Goal: Transaction & Acquisition: Purchase product/service

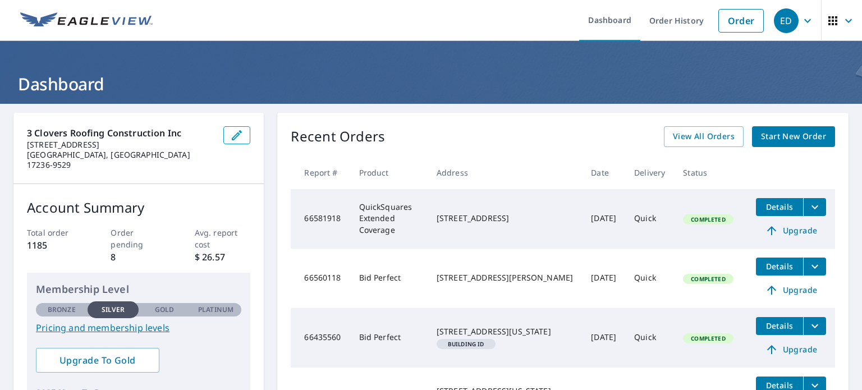
click at [776, 131] on span "Start New Order" at bounding box center [793, 137] width 65 height 14
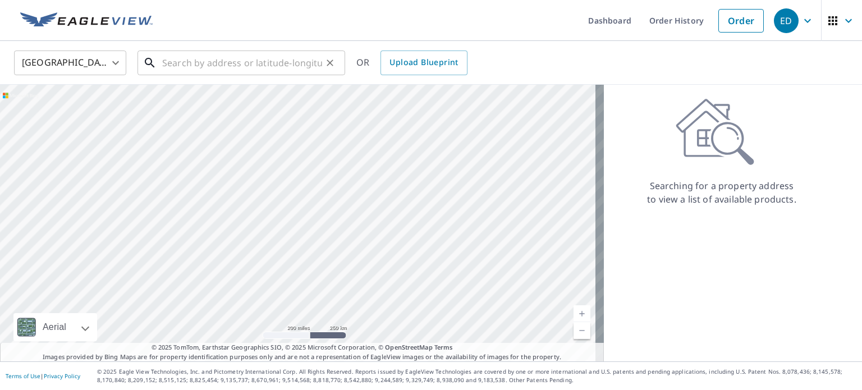
click at [164, 60] on input "text" at bounding box center [242, 62] width 160 height 31
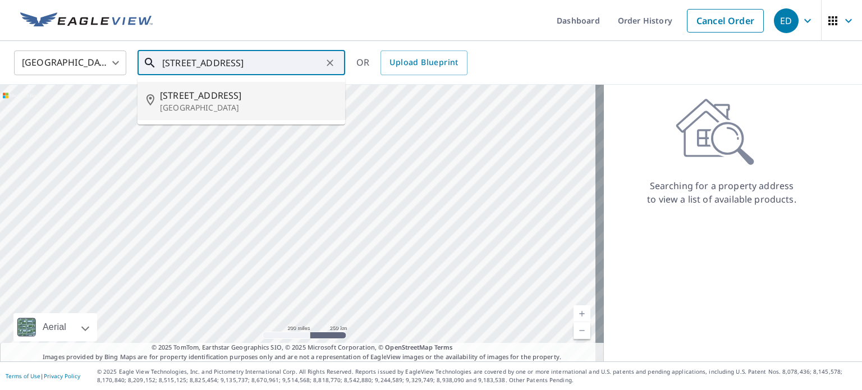
click at [195, 98] on span "[STREET_ADDRESS]" at bounding box center [248, 95] width 176 height 13
type input "[STREET_ADDRESS]"
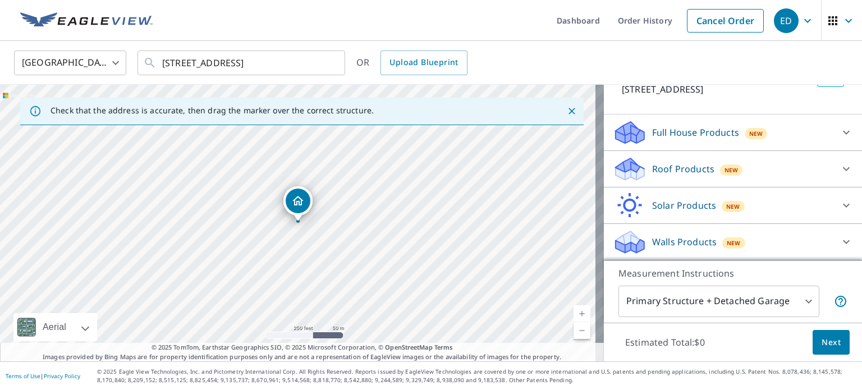
scroll to position [99, 0]
click at [652, 169] on p "Roof Products" at bounding box center [683, 168] width 62 height 13
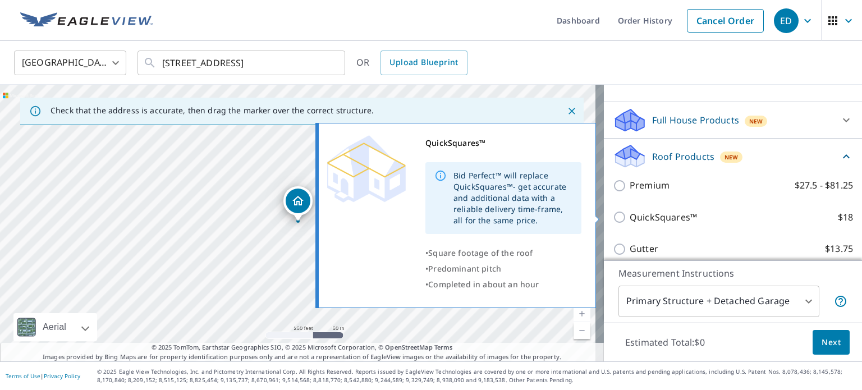
scroll to position [211, 0]
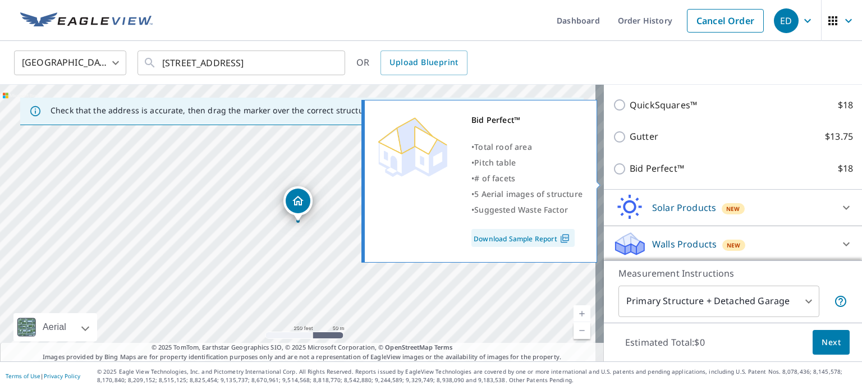
click at [613, 176] on input "Bid Perfect™ $18" at bounding box center [621, 168] width 17 height 13
checkbox input "true"
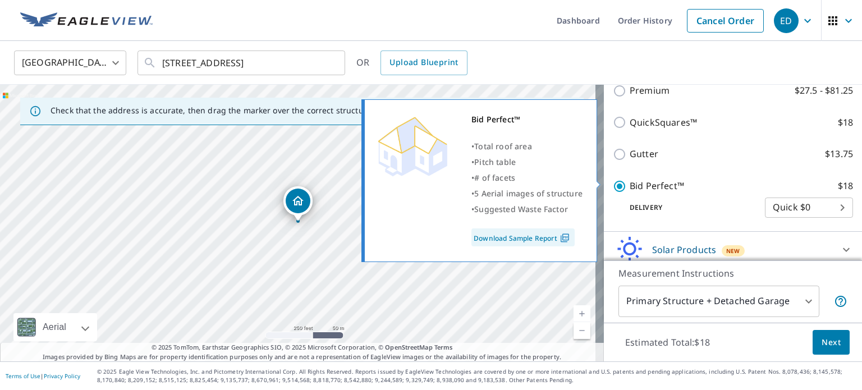
scroll to position [229, 0]
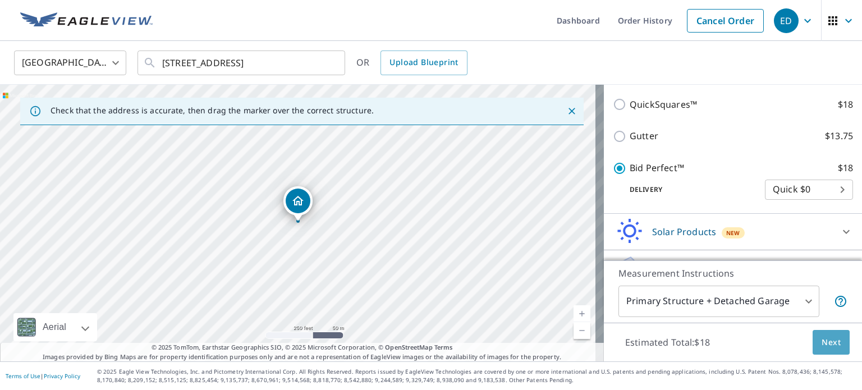
click at [824, 345] on span "Next" at bounding box center [831, 343] width 19 height 14
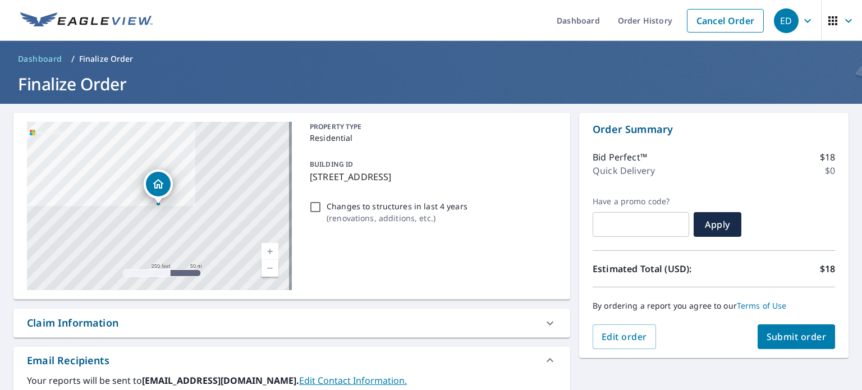
click at [782, 332] on span "Submit order" at bounding box center [797, 337] width 60 height 12
checkbox input "true"
